Goal: Task Accomplishment & Management: Use online tool/utility

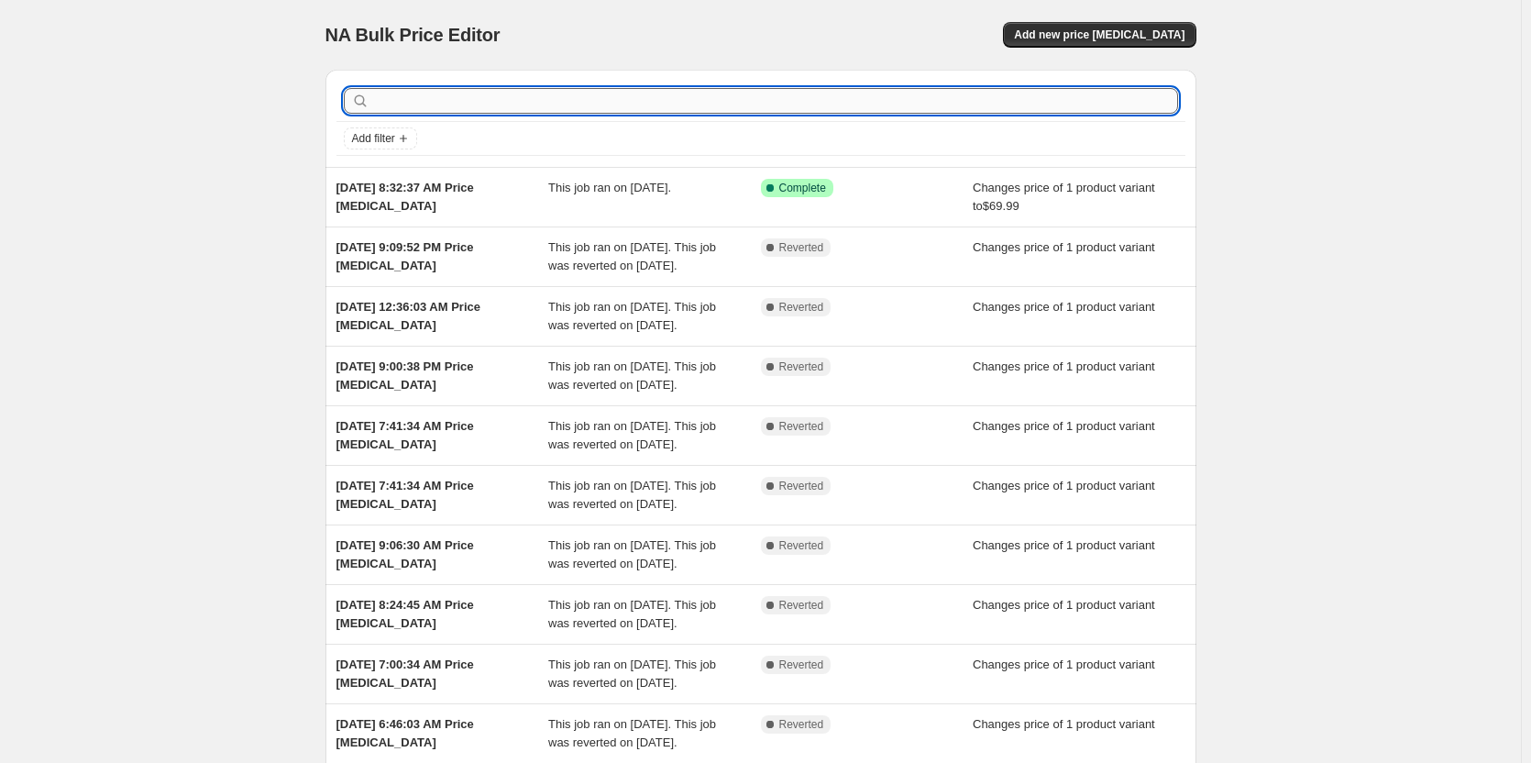
click at [1040, 94] on input "text" at bounding box center [775, 101] width 805 height 26
click at [1111, 38] on span "Add new price [MEDICAL_DATA]" at bounding box center [1099, 34] width 170 height 15
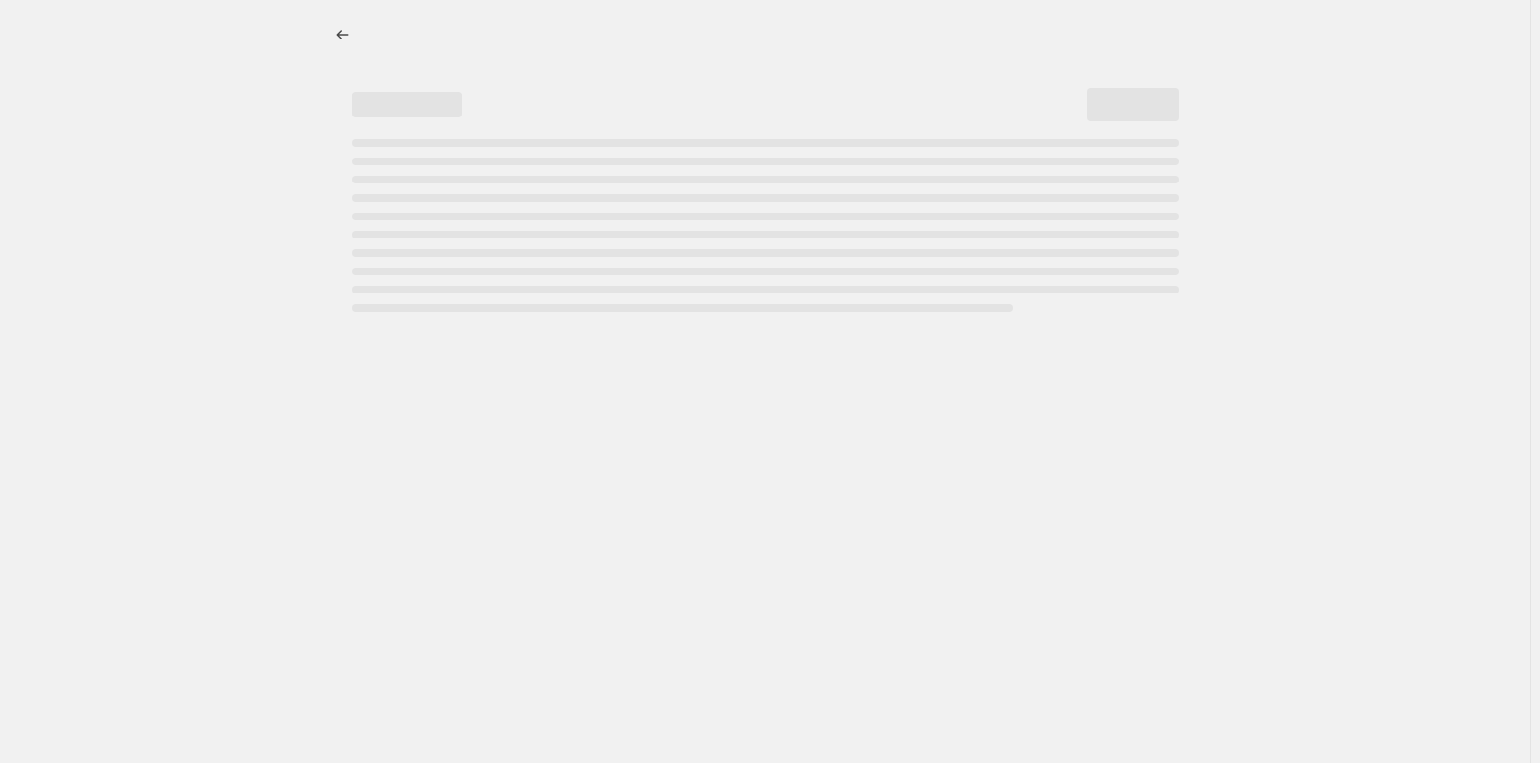
select select "percentage"
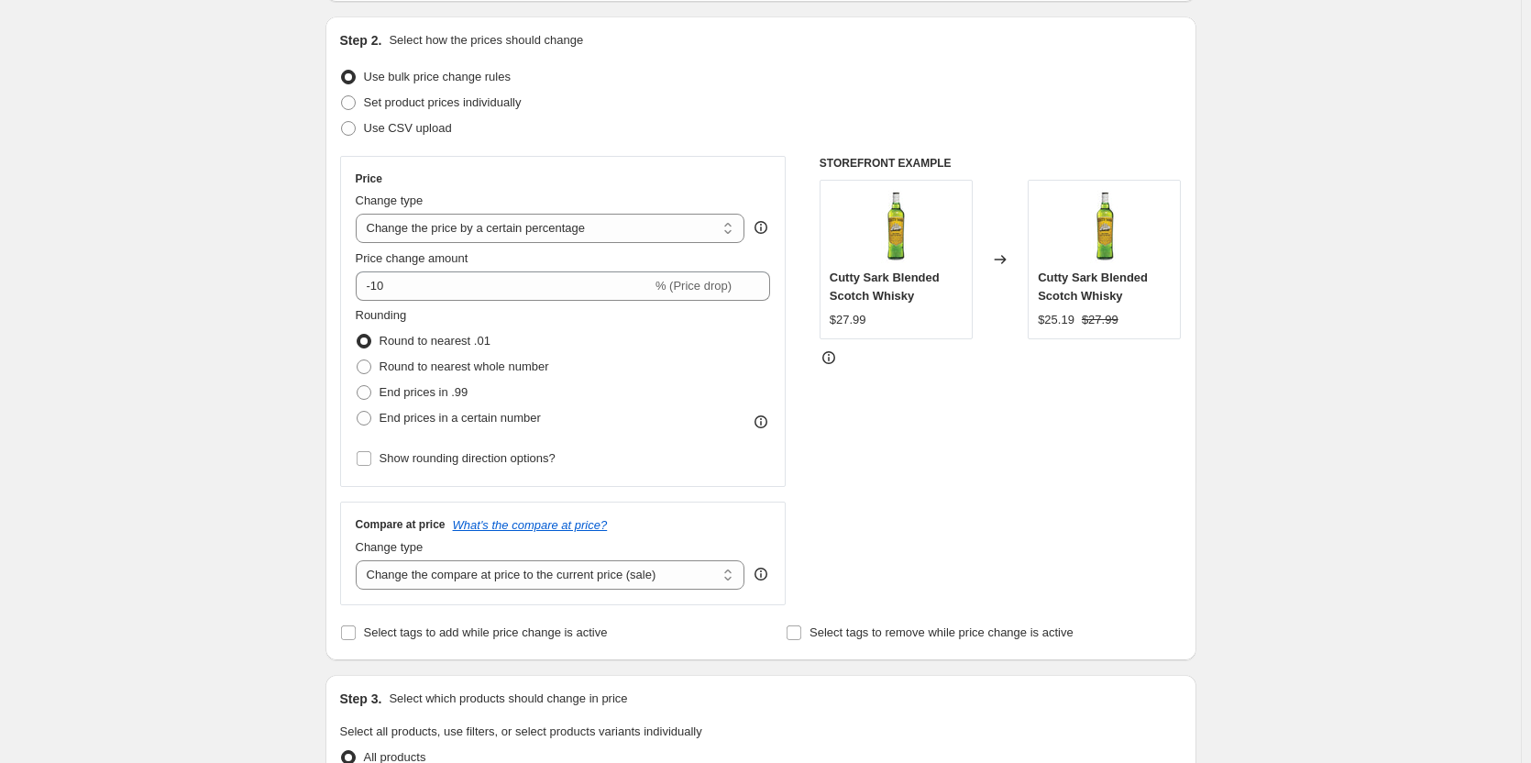
scroll to position [183, 0]
click at [489, 421] on span "End prices in a certain number" at bounding box center [459, 416] width 161 height 14
click at [357, 410] on input "End prices in a certain number" at bounding box center [357, 409] width 1 height 1
radio input "true"
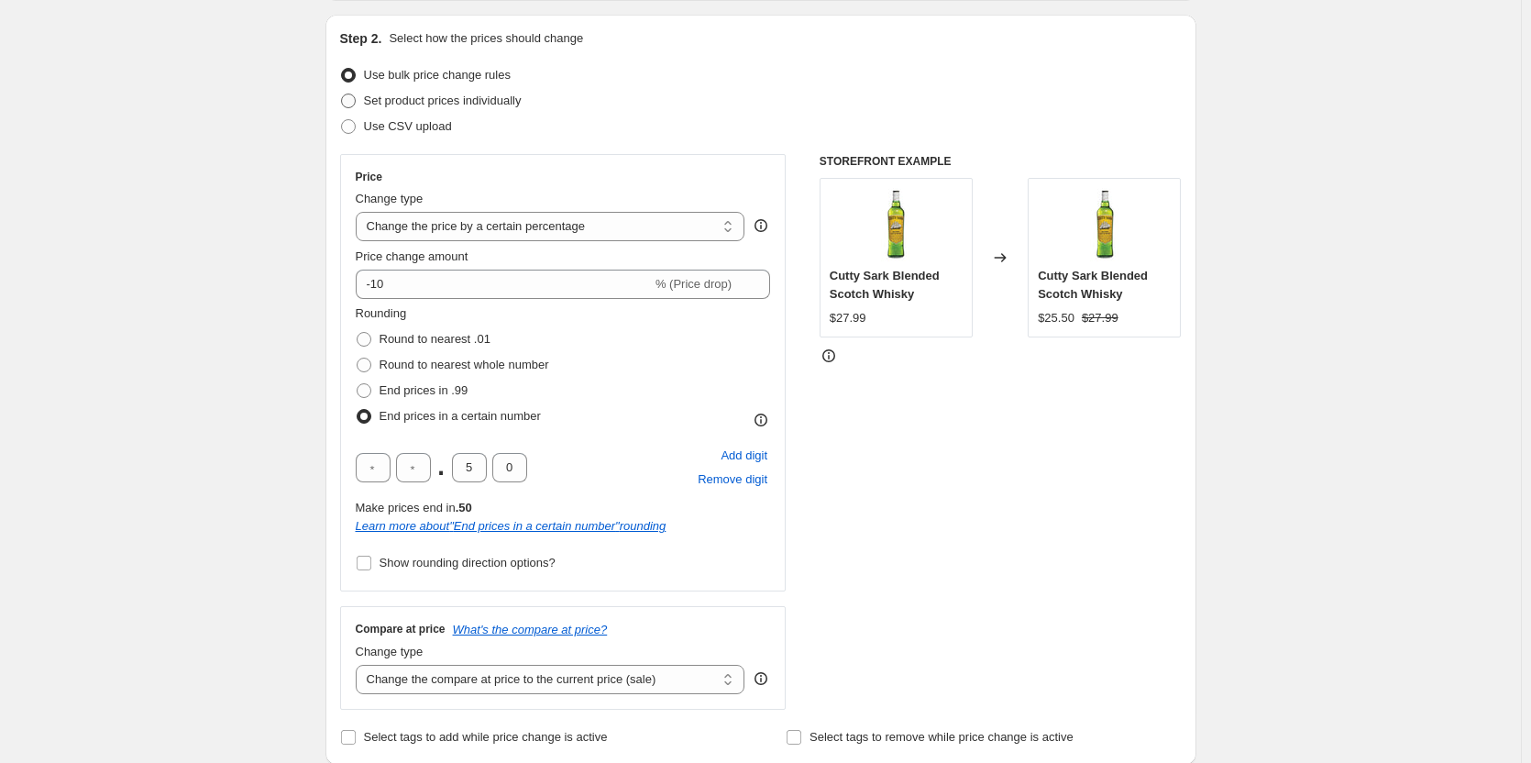
click at [456, 105] on span "Set product prices individually" at bounding box center [443, 100] width 158 height 14
click at [342, 94] on input "Set product prices individually" at bounding box center [341, 93] width 1 height 1
radio input "true"
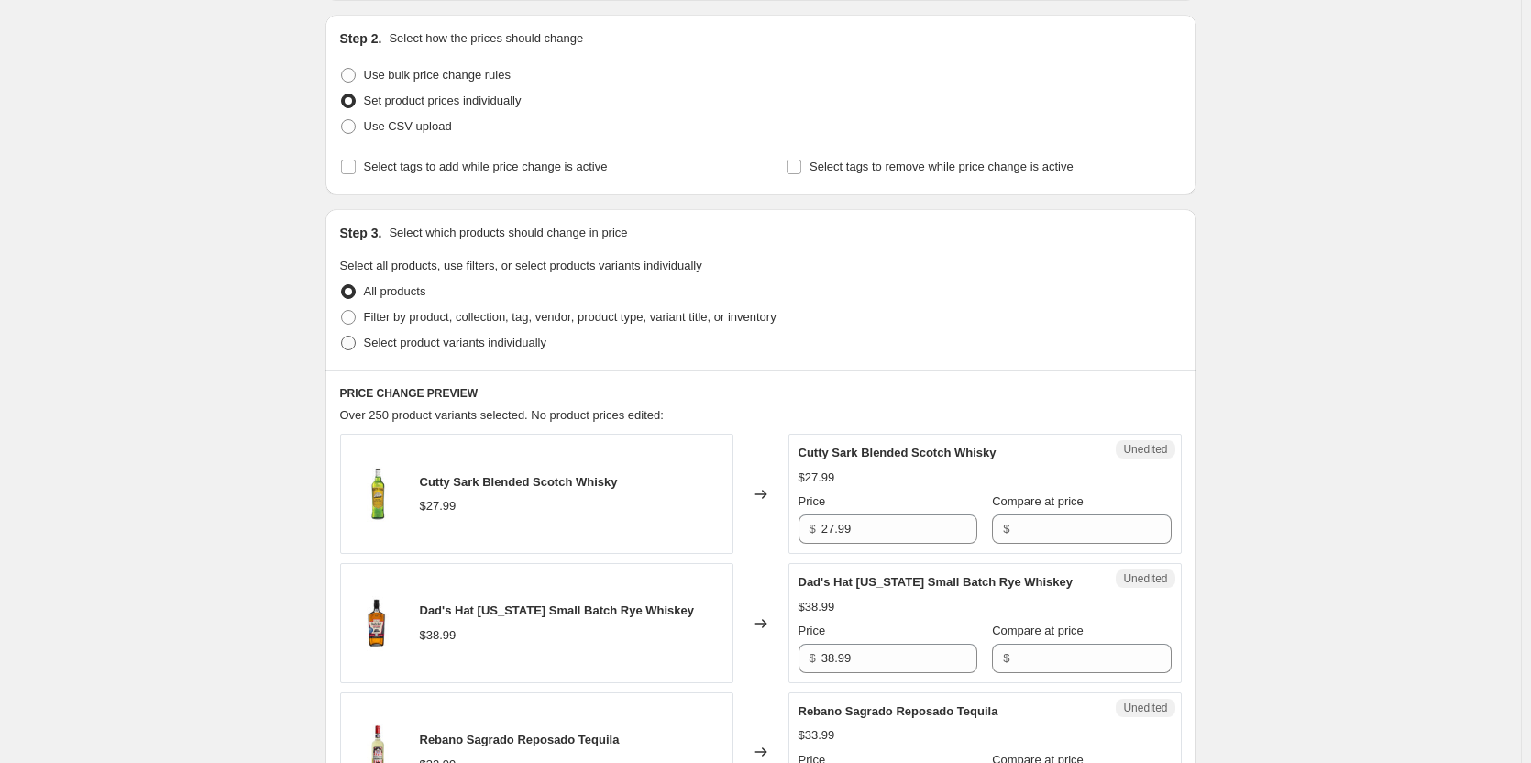
click at [419, 335] on span "Select product variants individually" at bounding box center [455, 342] width 182 height 14
click at [342, 335] on input "Select product variants individually" at bounding box center [341, 335] width 1 height 1
radio input "true"
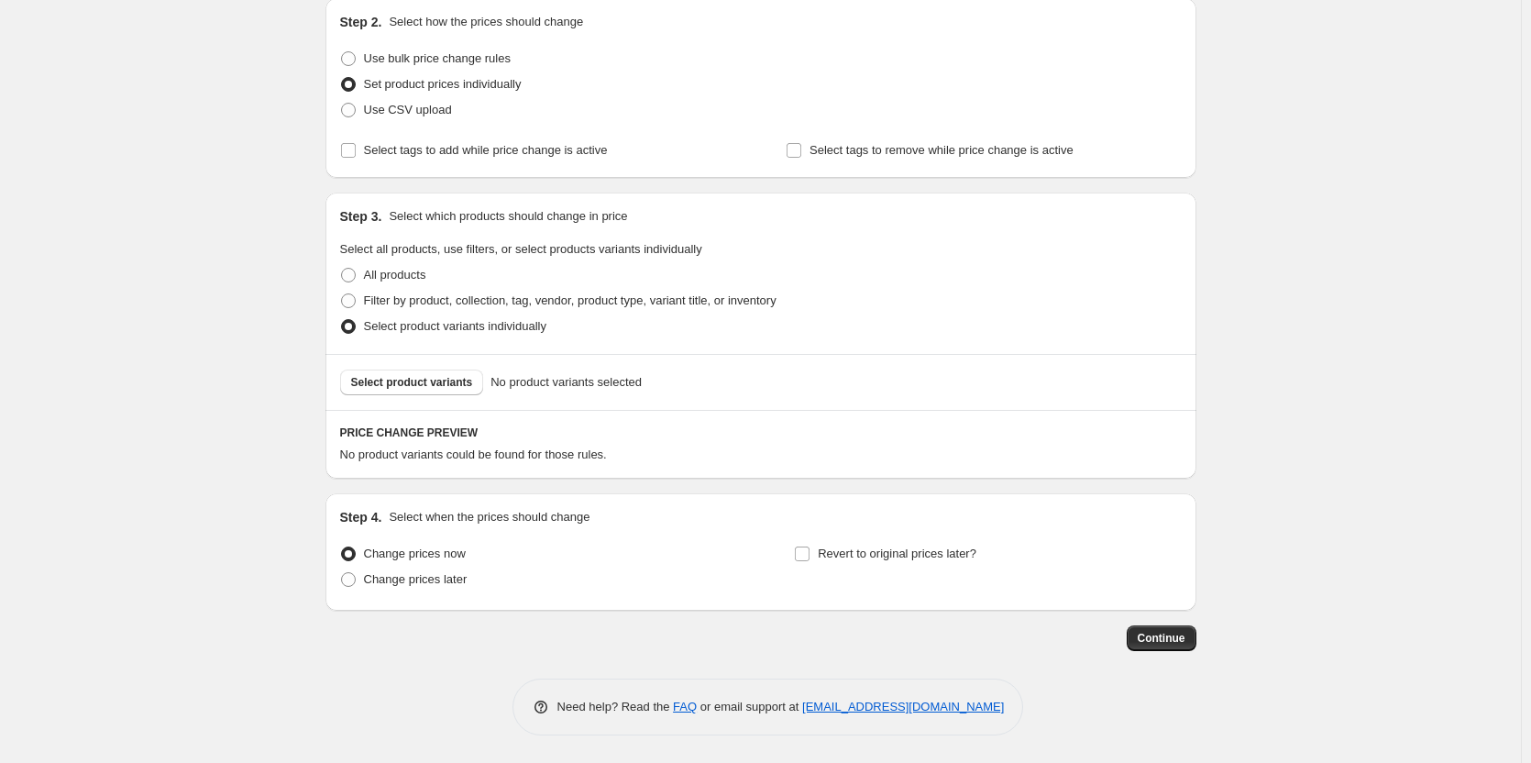
scroll to position [200, 0]
click at [415, 388] on span "Select product variants" at bounding box center [412, 382] width 122 height 15
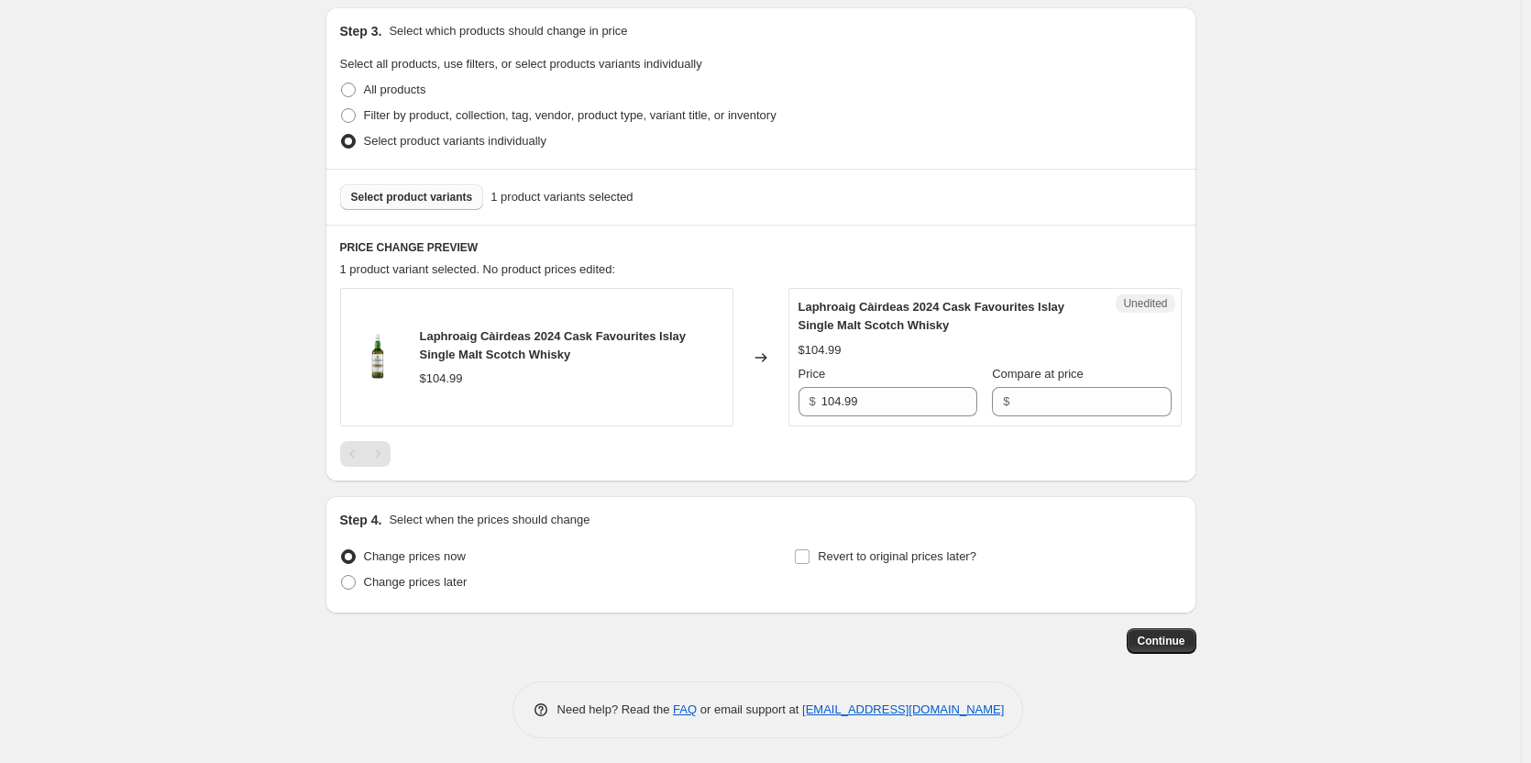
scroll to position [388, 0]
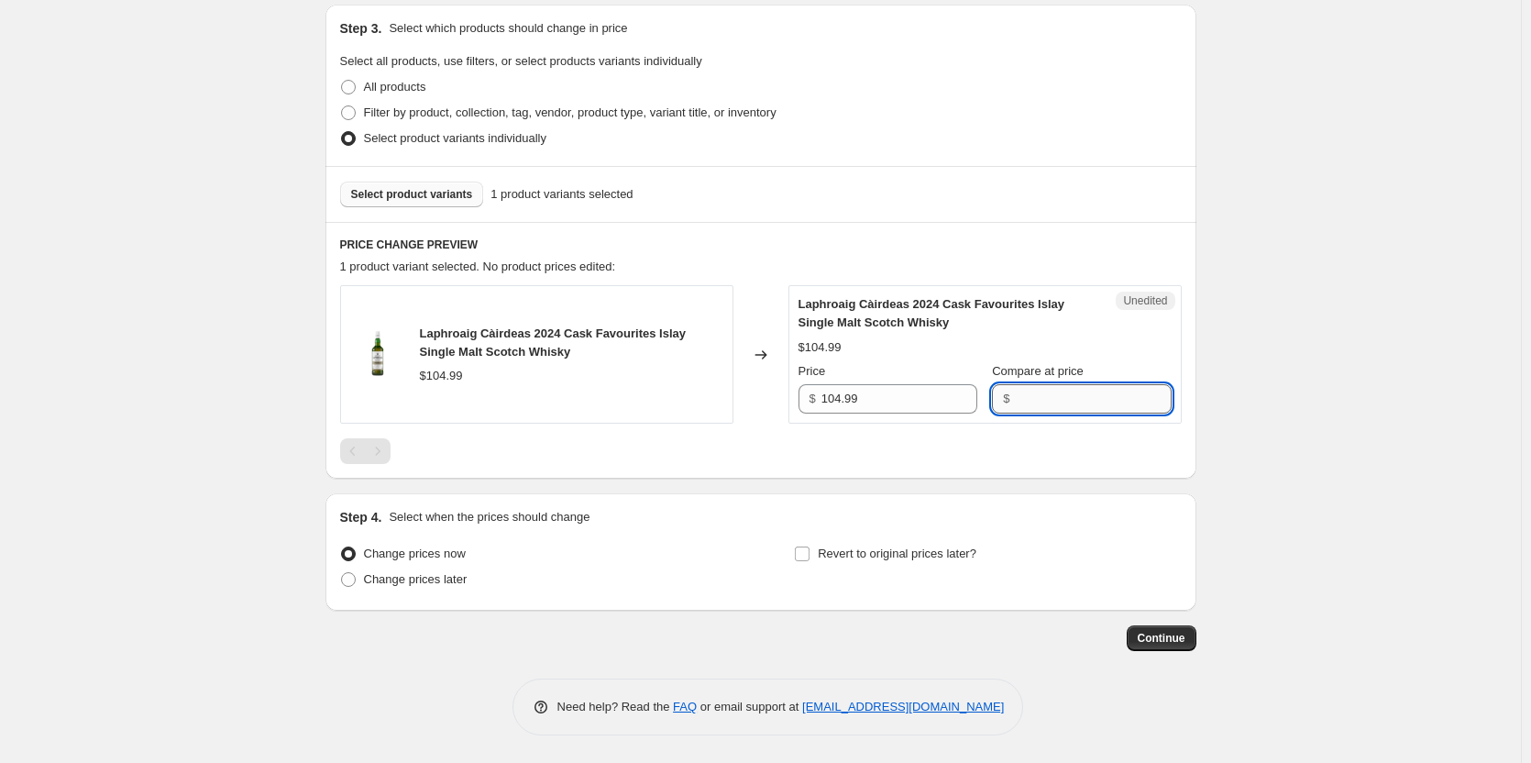
click at [1036, 398] on input "Compare at price" at bounding box center [1093, 398] width 156 height 29
click at [852, 401] on input "104.99" at bounding box center [899, 398] width 156 height 29
click at [1120, 401] on input "Compare at price" at bounding box center [1093, 398] width 156 height 29
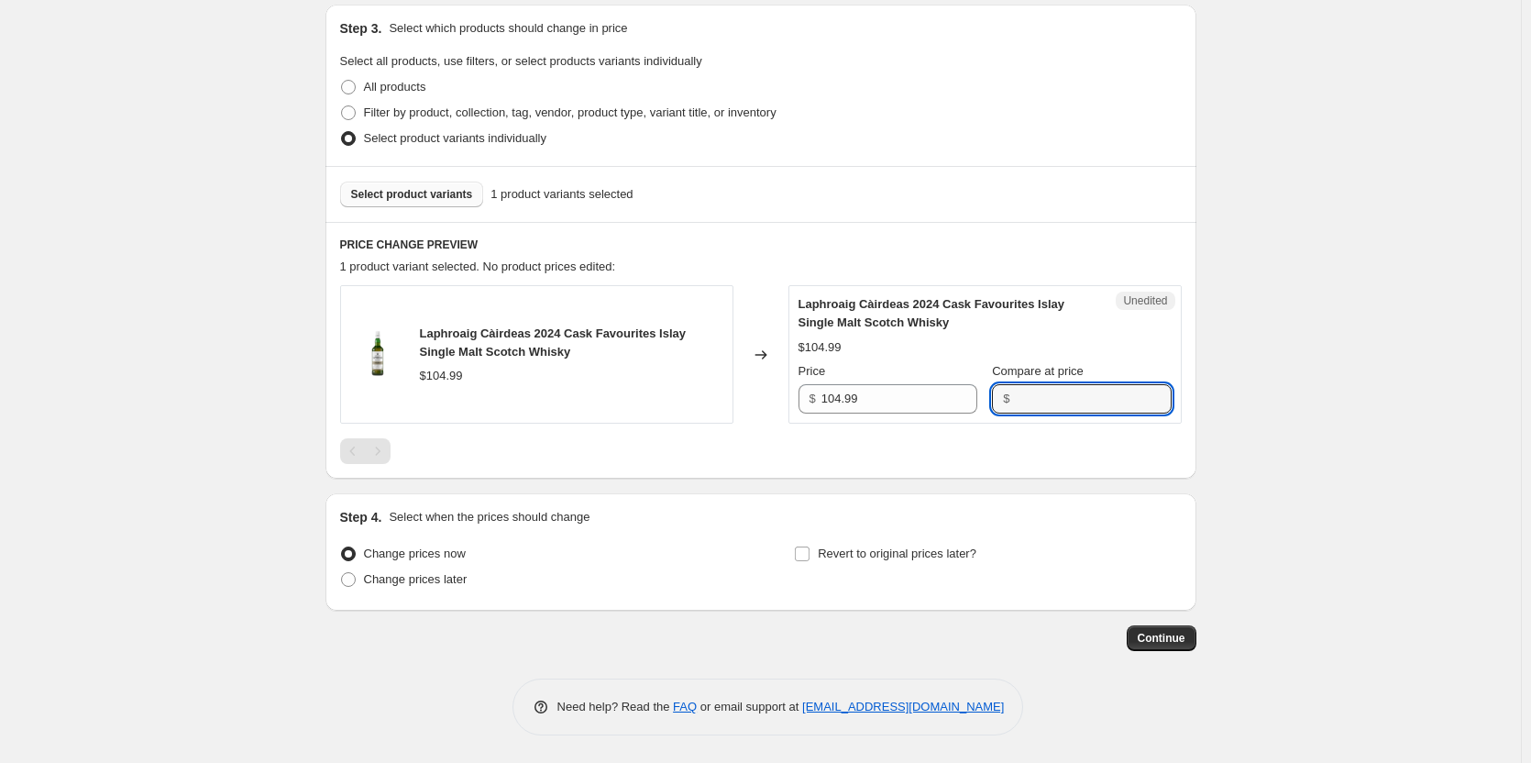
paste input "104.99"
type input "104.99"
click at [929, 400] on input "104.99" at bounding box center [899, 398] width 156 height 29
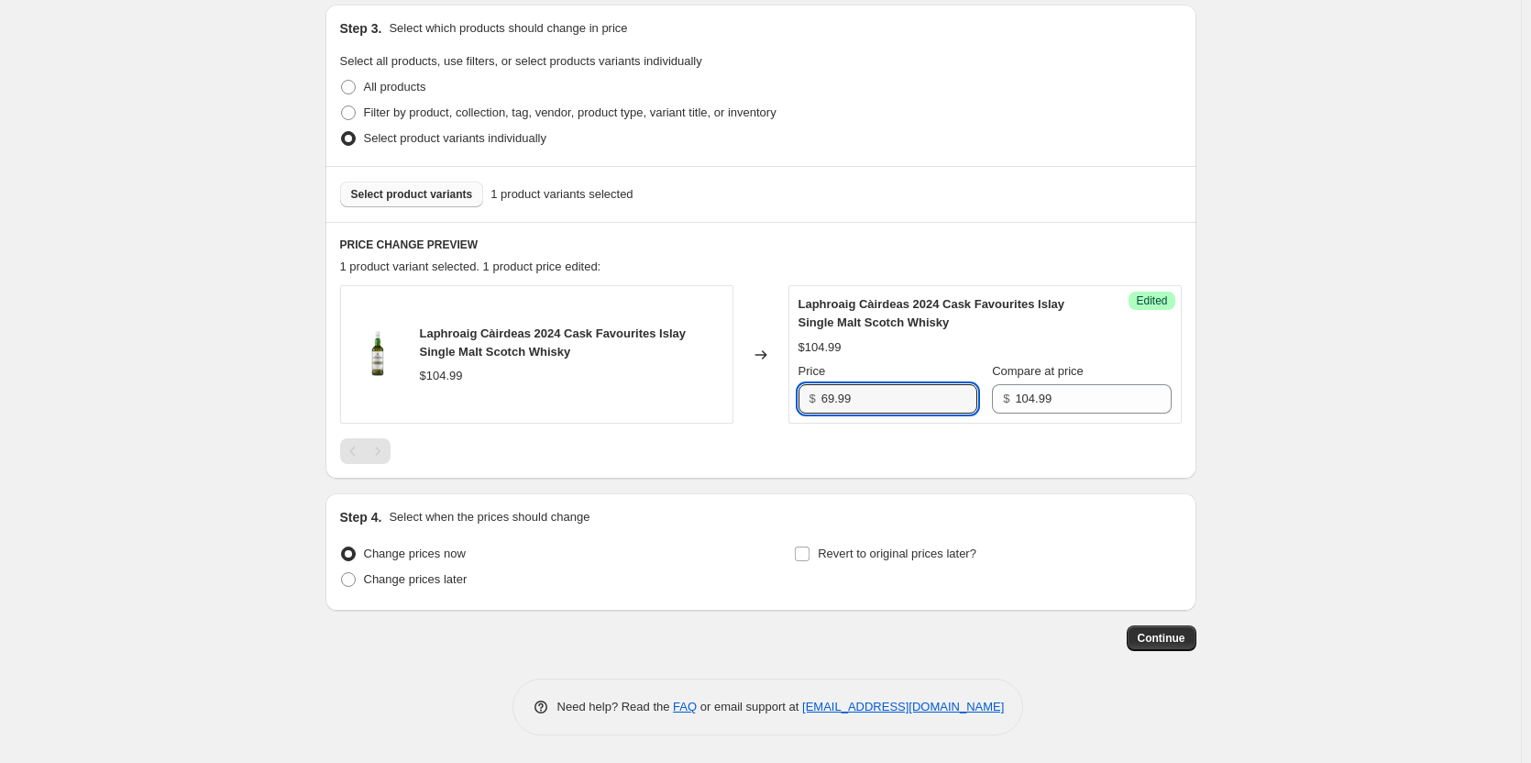
type input "69.99"
click at [913, 442] on div at bounding box center [760, 451] width 841 height 26
click at [922, 557] on span "Revert to original prices later?" at bounding box center [897, 553] width 159 height 14
click at [809, 557] on input "Revert to original prices later?" at bounding box center [802, 553] width 15 height 15
checkbox input "true"
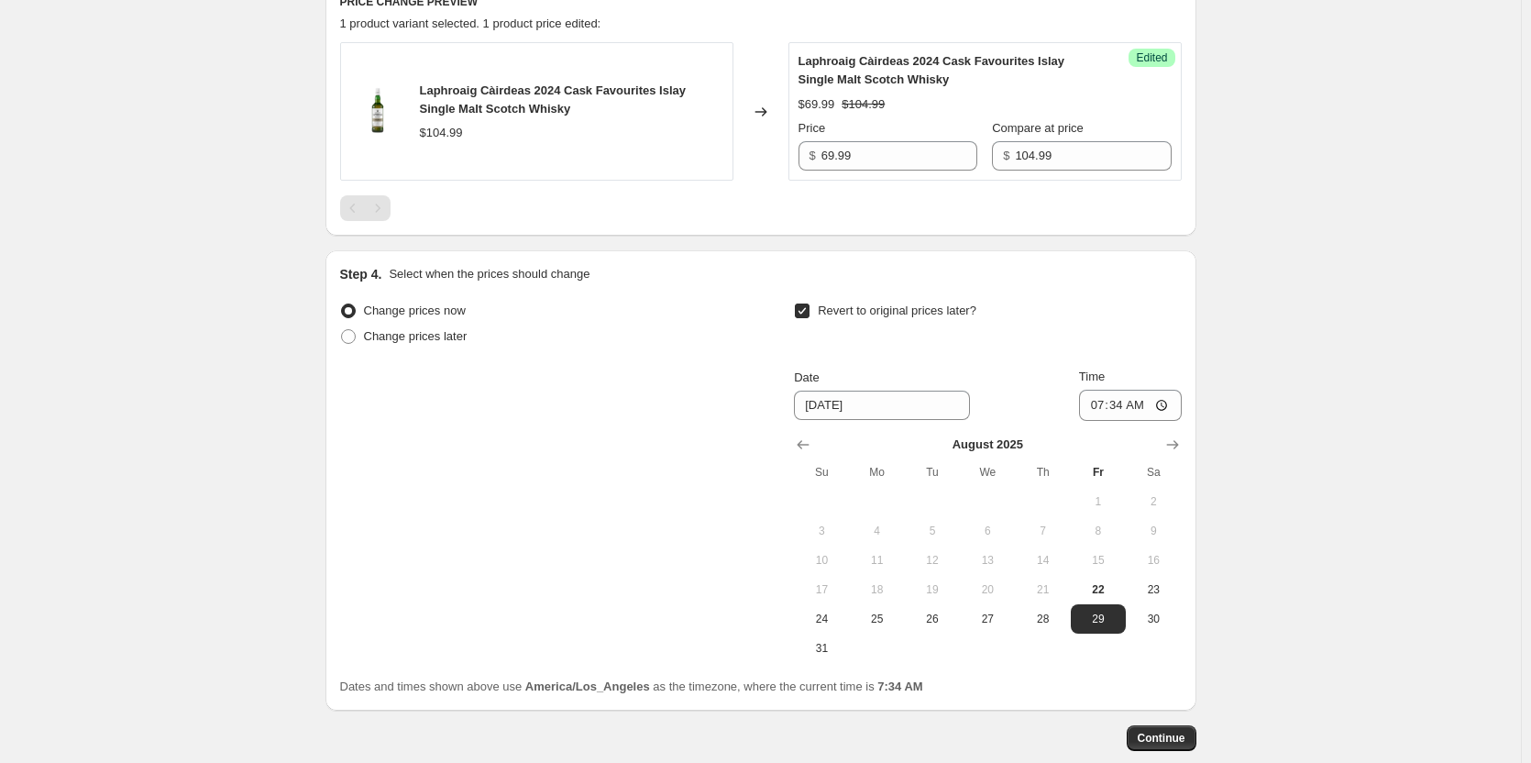
scroll to position [663, 0]
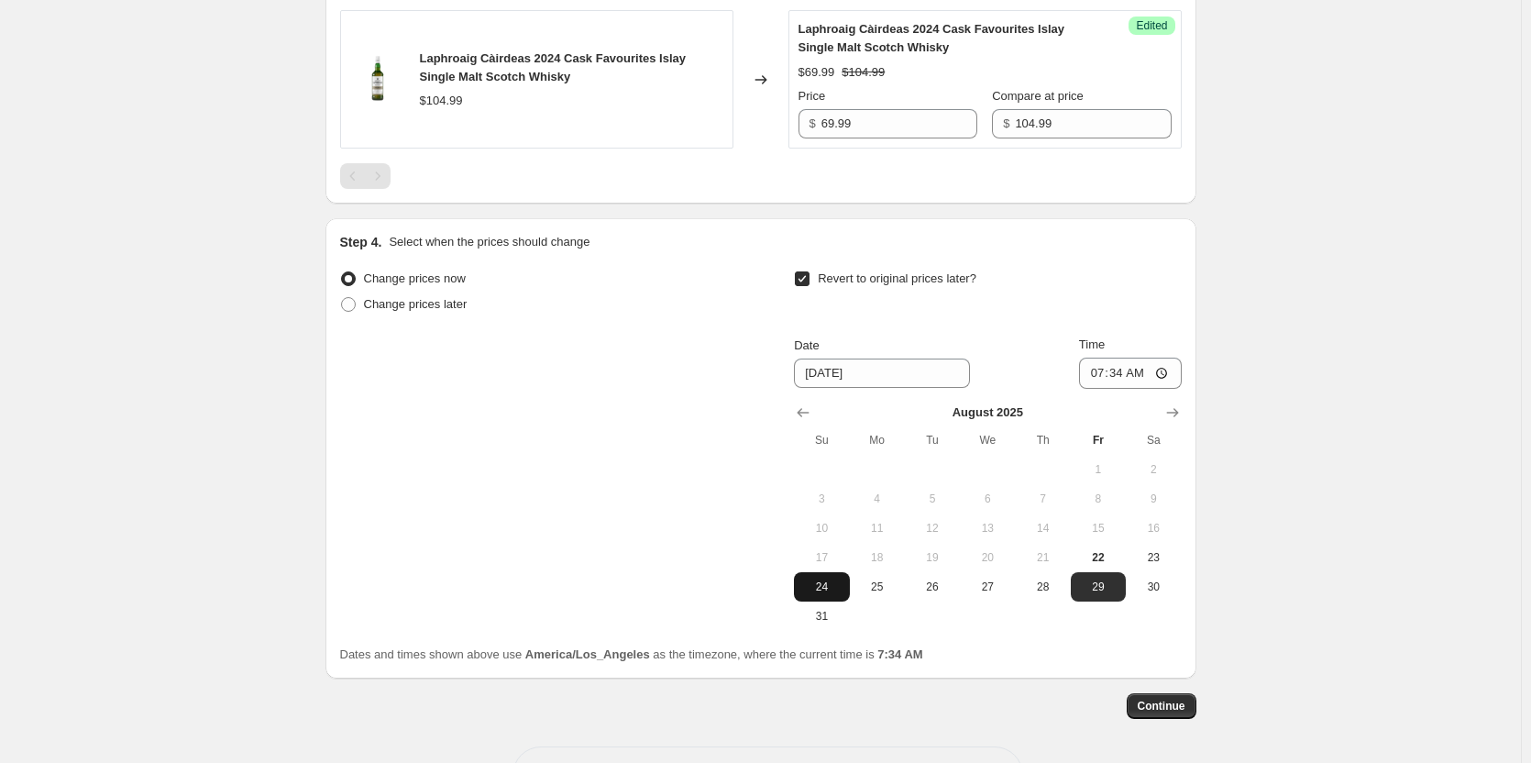
click at [841, 585] on span "24" at bounding box center [821, 586] width 40 height 15
type input "[DATE]"
click at [1104, 372] on input "07:34" at bounding box center [1130, 372] width 103 height 31
type input "23:59"
click at [1301, 513] on div "Create new price [MEDICAL_DATA]. This page is ready Create new price [MEDICAL_D…" at bounding box center [760, 83] width 1521 height 1493
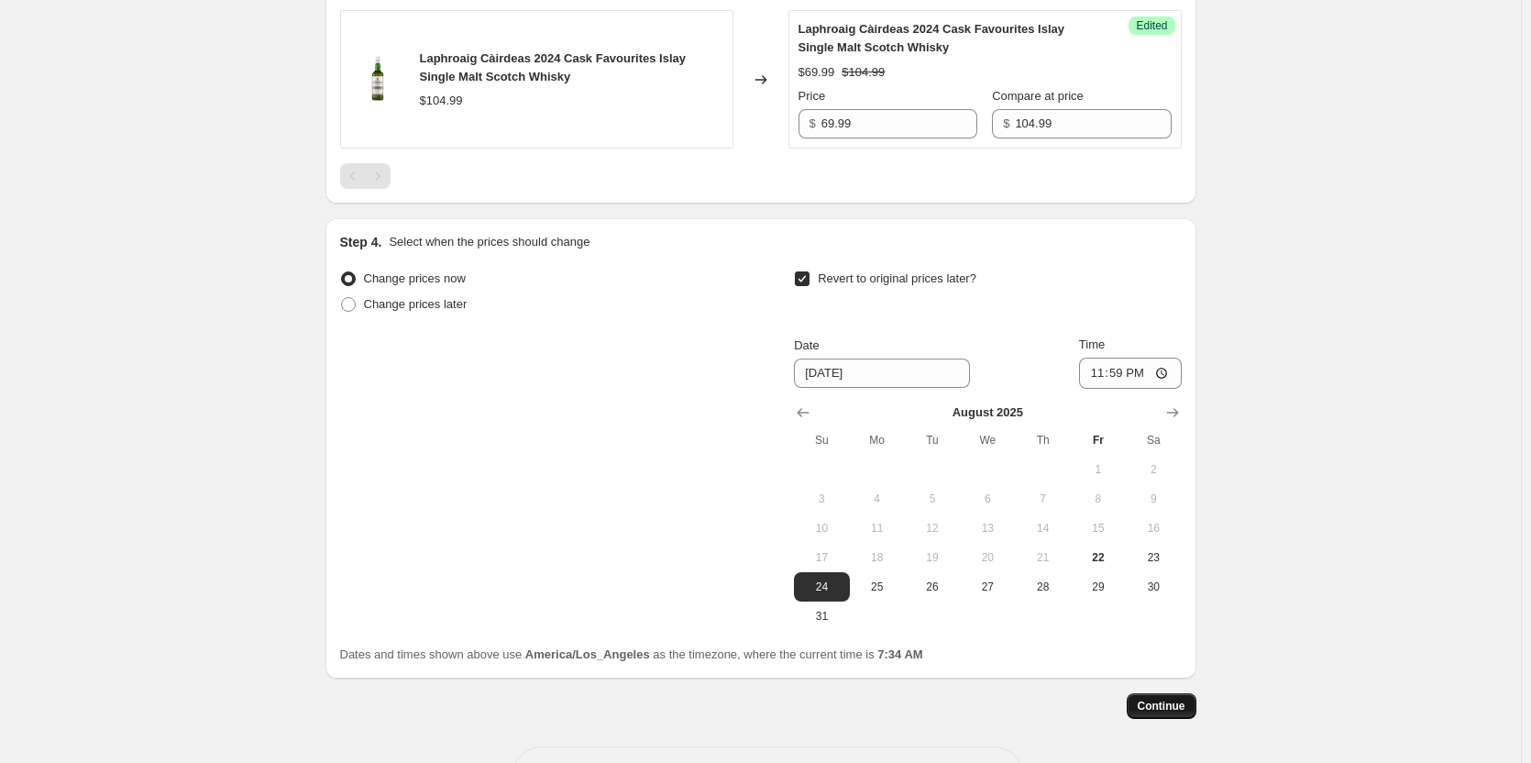
click at [1165, 705] on span "Continue" at bounding box center [1161, 705] width 48 height 15
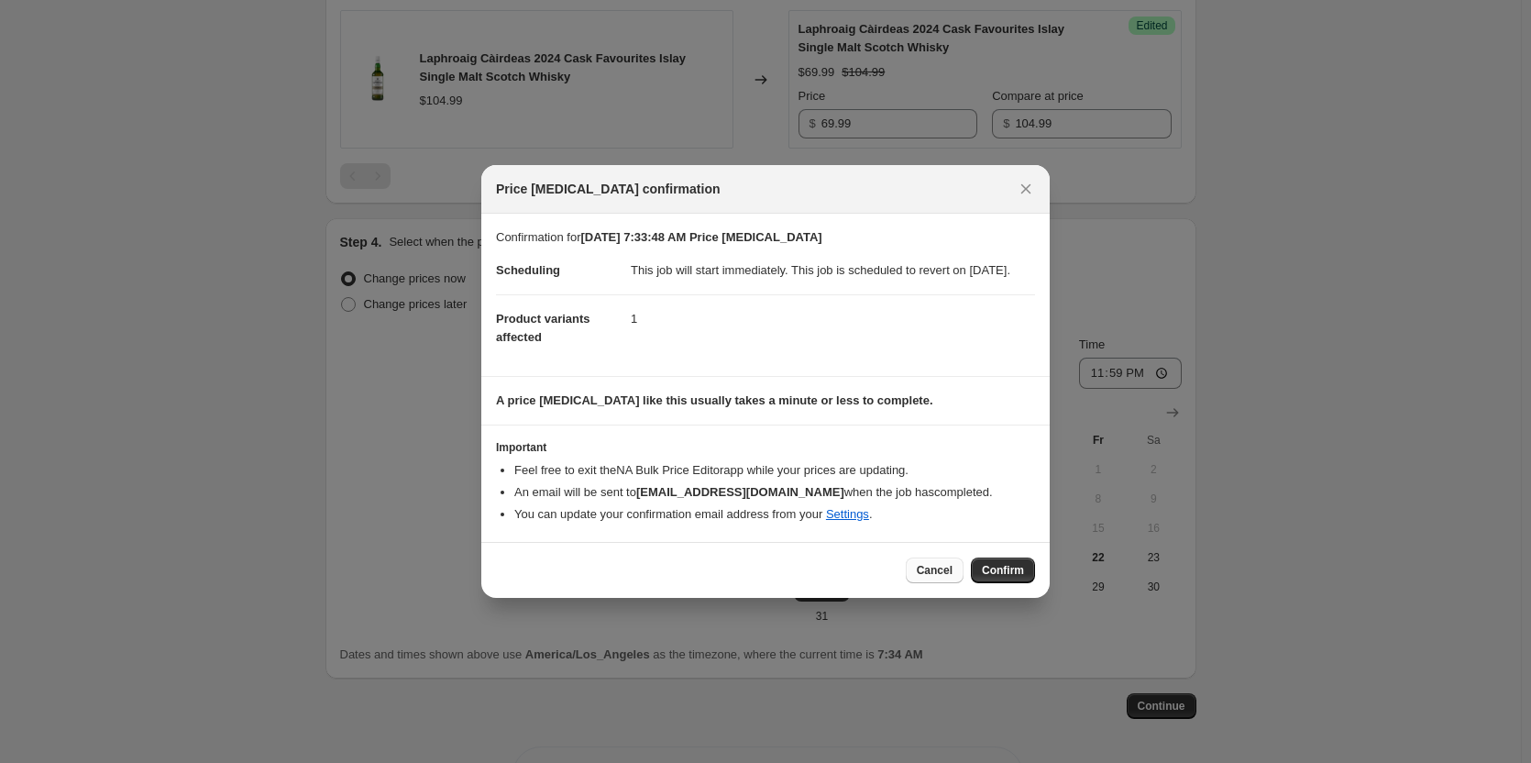
click at [952, 577] on span "Cancel" at bounding box center [935, 570] width 36 height 15
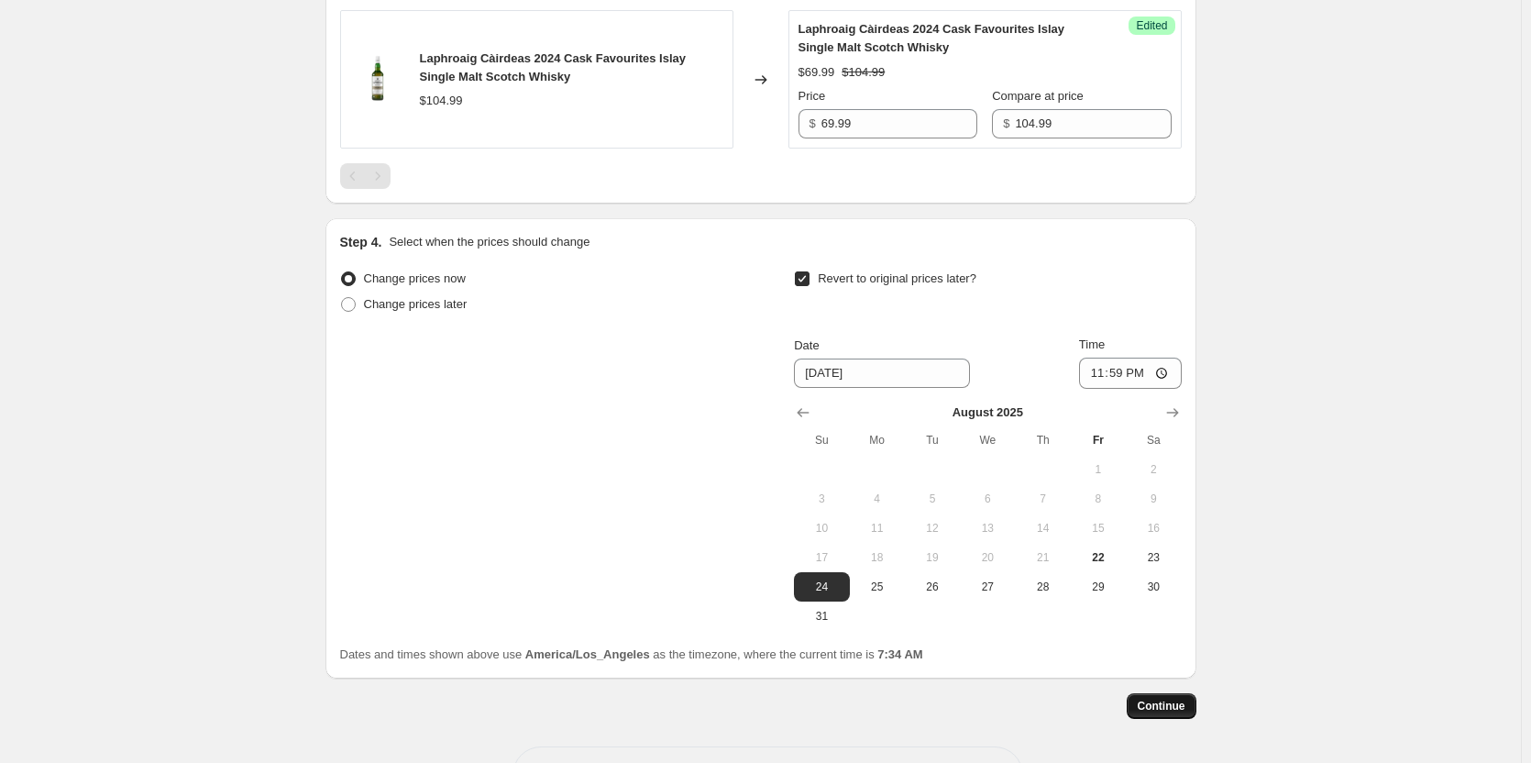
click at [1167, 697] on button "Continue" at bounding box center [1161, 706] width 70 height 26
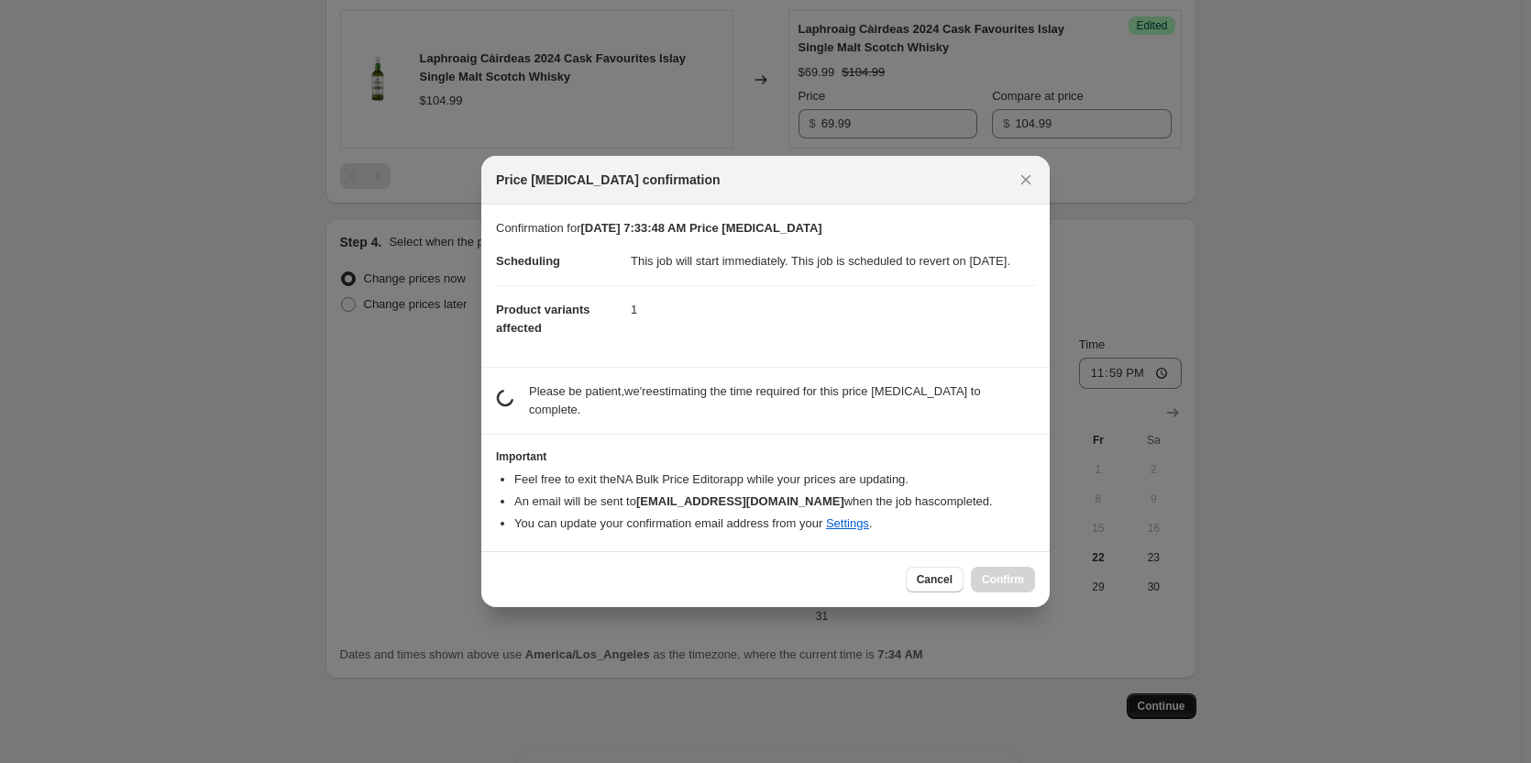
scroll to position [0, 0]
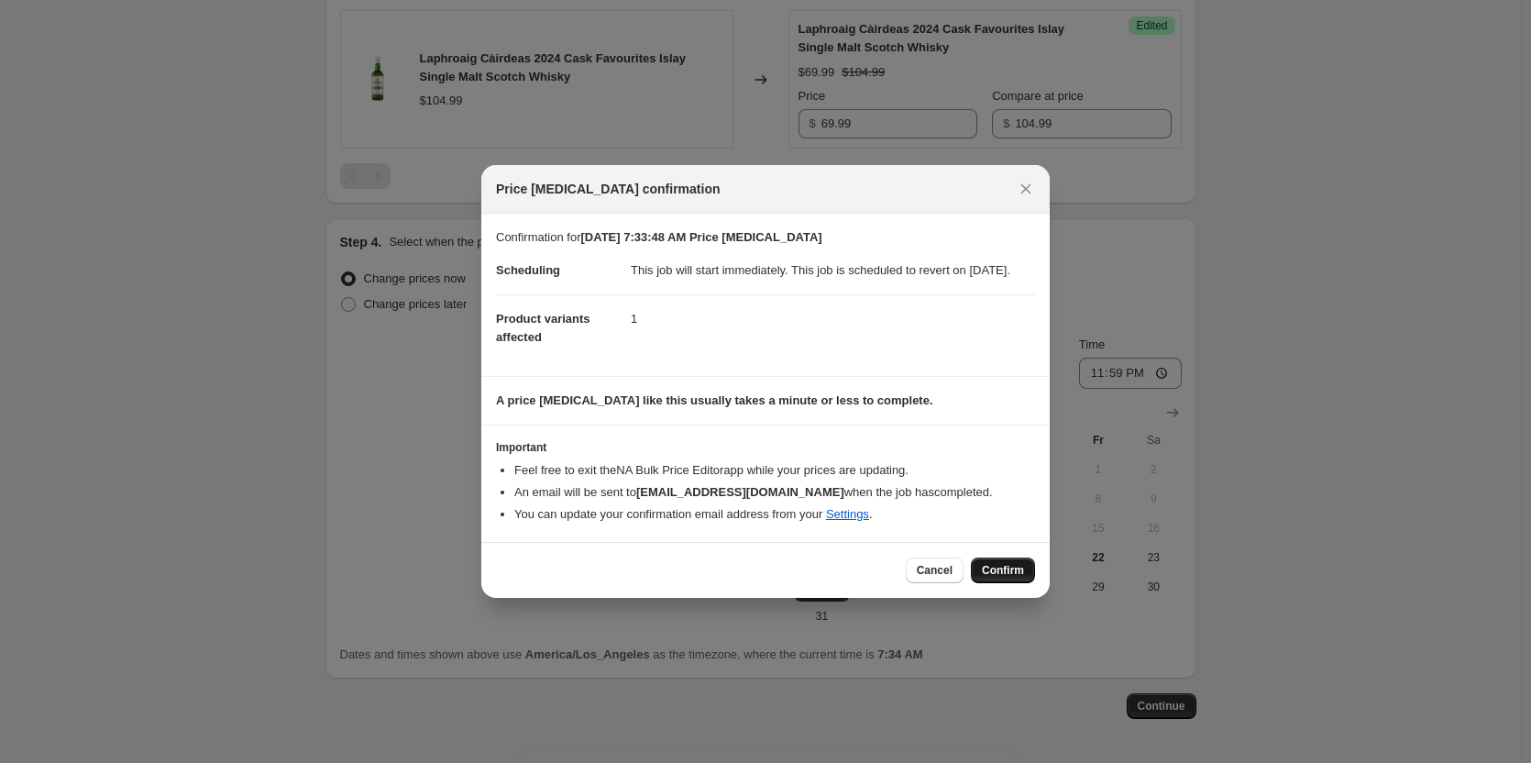
click at [1010, 577] on span "Confirm" at bounding box center [1003, 570] width 42 height 15
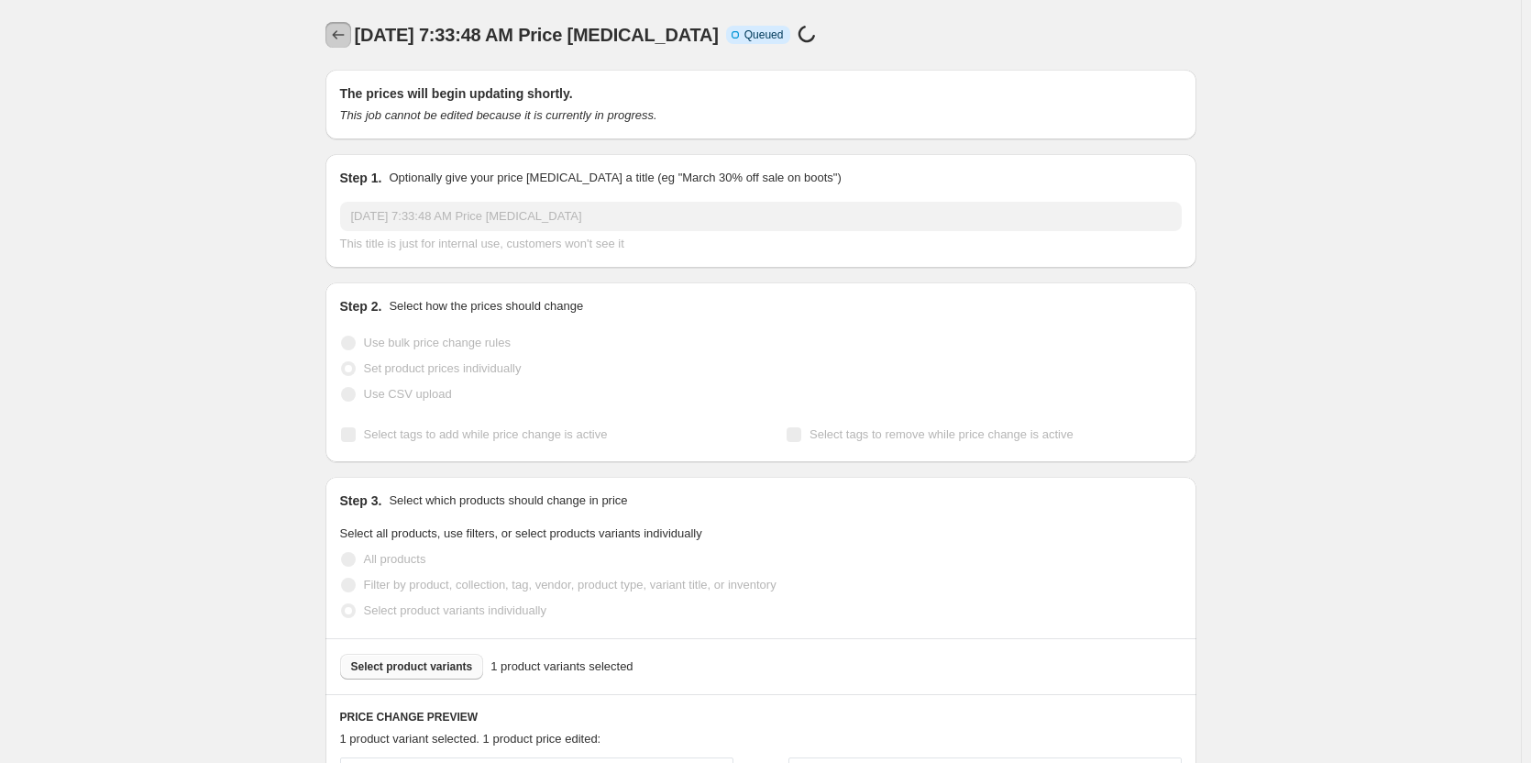
click at [331, 40] on button "Price change jobs" at bounding box center [338, 35] width 26 height 26
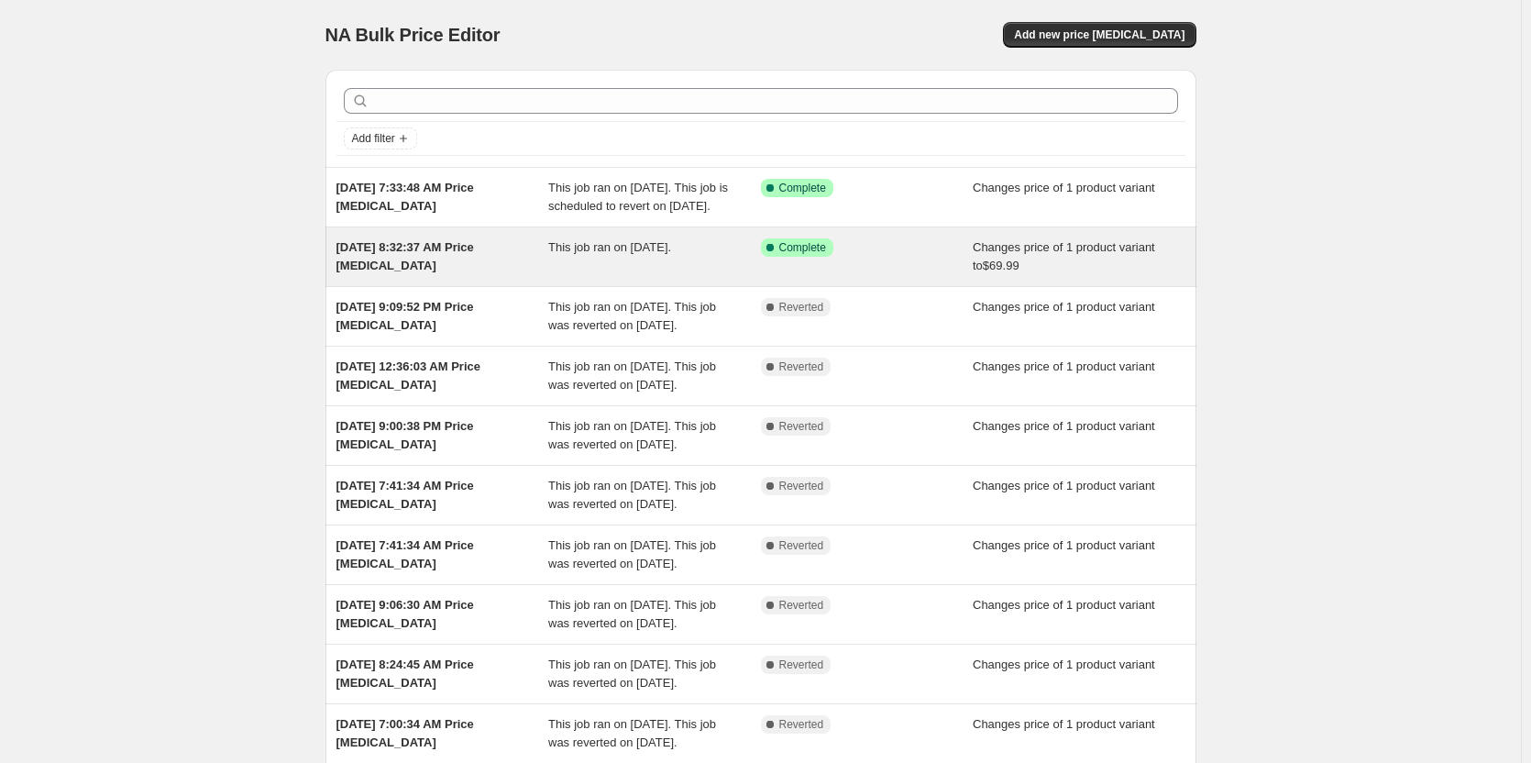
click at [589, 275] on div "This job ran on [DATE]." at bounding box center [654, 256] width 213 height 37
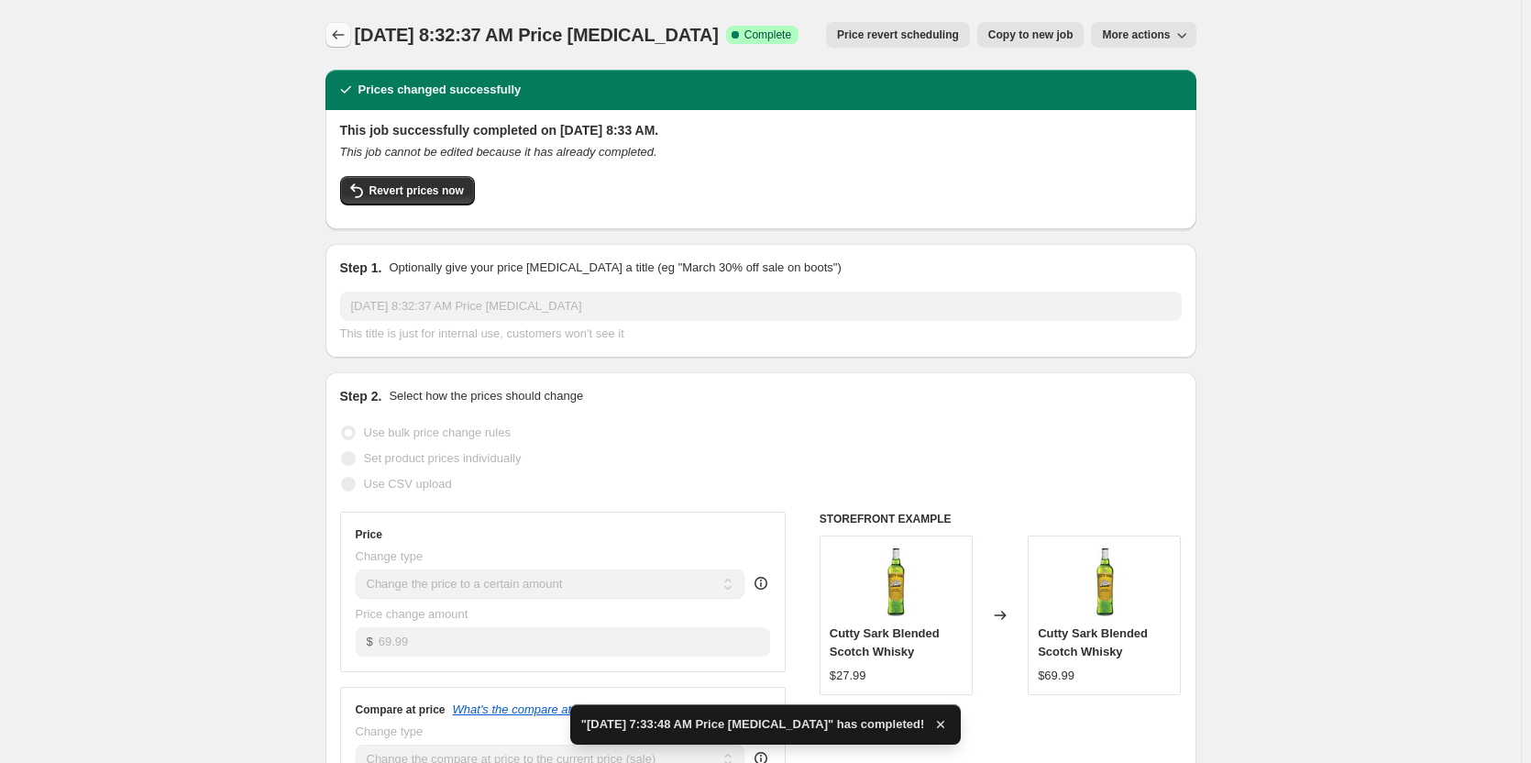
click at [338, 30] on icon "Price change jobs" at bounding box center [338, 35] width 18 height 18
